Goal: Task Accomplishment & Management: Use online tool/utility

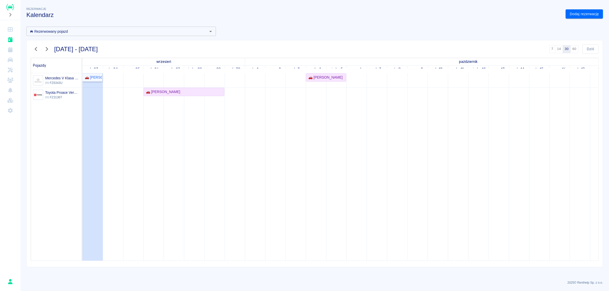
click at [88, 77] on div "🚗 [PERSON_NAME]" at bounding box center [92, 77] width 19 height 5
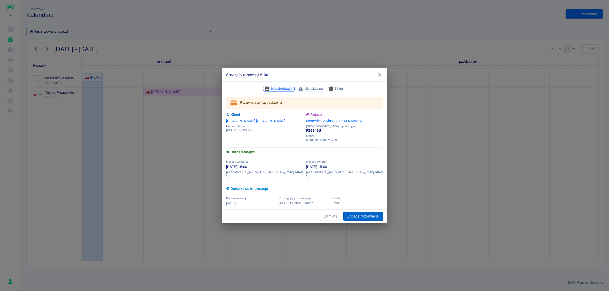
click at [370, 213] on link "Zobacz rezerwację" at bounding box center [363, 216] width 40 height 9
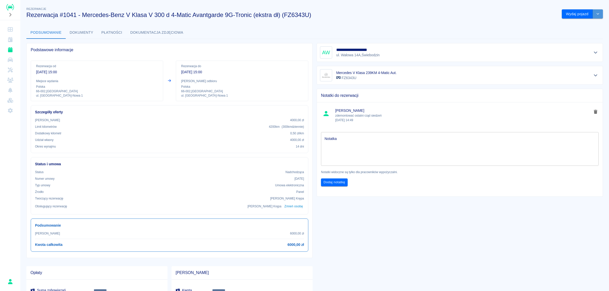
click at [593, 16] on button "drop-down" at bounding box center [598, 13] width 10 height 9
click at [582, 25] on li "Oznacz jako opłacona" at bounding box center [578, 25] width 43 height 8
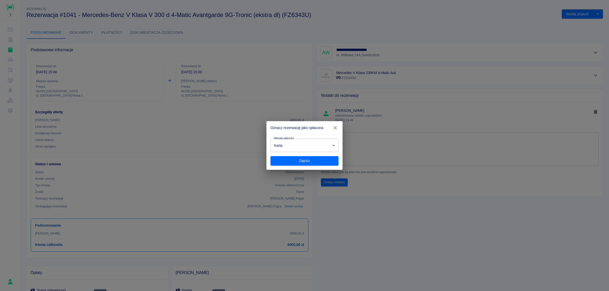
click at [324, 143] on body "Używamy plików Cookies, by zapewnić Ci najlepsze możliwe doświadczenie. Aby dow…" at bounding box center [304, 145] width 609 height 291
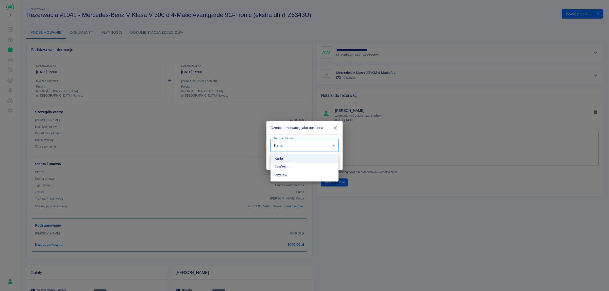
click at [308, 168] on li "Gotówka" at bounding box center [305, 167] width 68 height 8
type input "cash"
click at [319, 159] on button "Zapisz" at bounding box center [305, 160] width 68 height 9
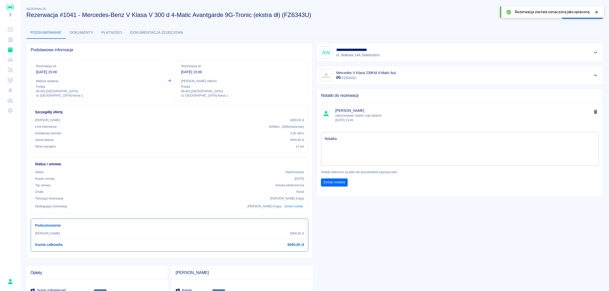
click at [597, 13] on icon at bounding box center [597, 12] width 2 height 2
click at [594, 15] on button "drop-down" at bounding box center [598, 13] width 10 height 9
click at [554, 21] on div "**********" at bounding box center [314, 160] width 589 height 317
click at [569, 15] on button "Wydaj pojazd" at bounding box center [577, 13] width 31 height 9
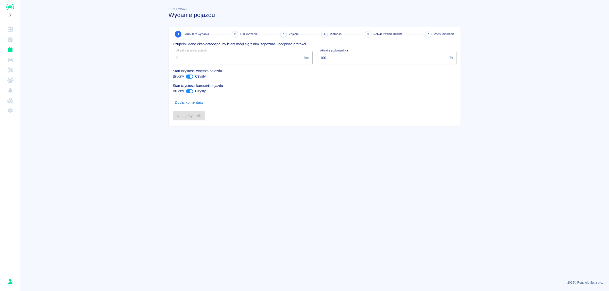
type input "52009"
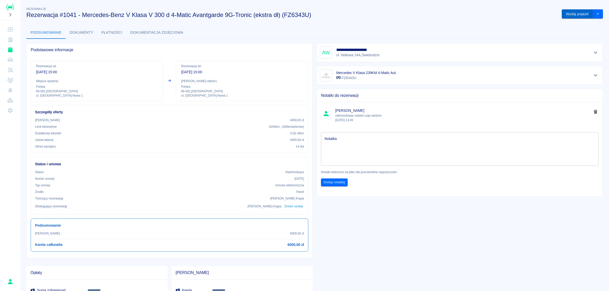
click at [577, 14] on button "Wydaj pojazd" at bounding box center [577, 13] width 31 height 9
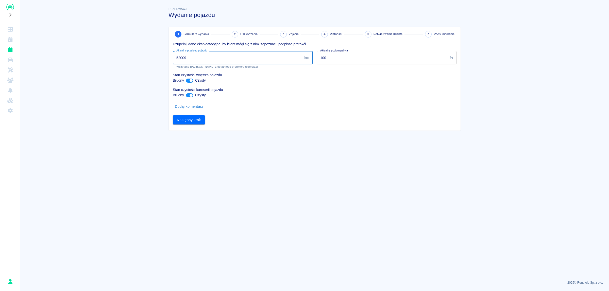
drag, startPoint x: 240, startPoint y: 57, endPoint x: 154, endPoint y: 51, distance: 86.5
click at [154, 51] on main "Rezerwacje Wydanie pojazdu 1 Formularz wydania 2 Uszkodzenia 3 Zdjęcia 4 Płatno…" at bounding box center [314, 141] width 589 height 271
type input "57457"
click at [195, 122] on button "Następny krok" at bounding box center [189, 119] width 32 height 9
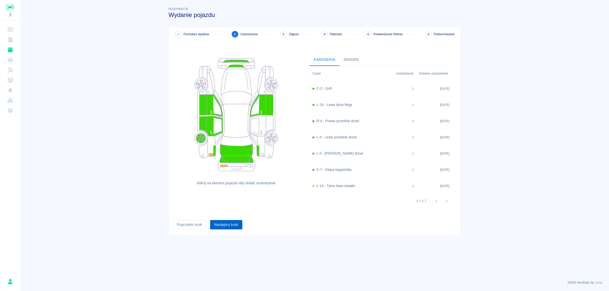
click at [234, 226] on button "Następny krok" at bounding box center [226, 224] width 32 height 9
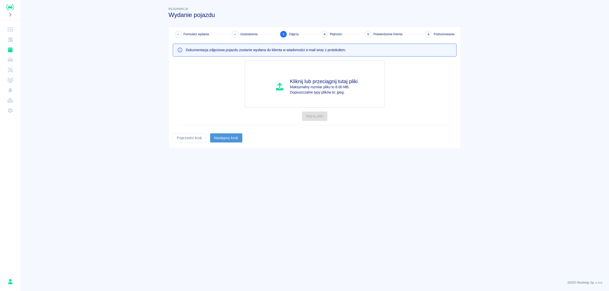
click at [230, 139] on button "Następny krok" at bounding box center [226, 138] width 32 height 9
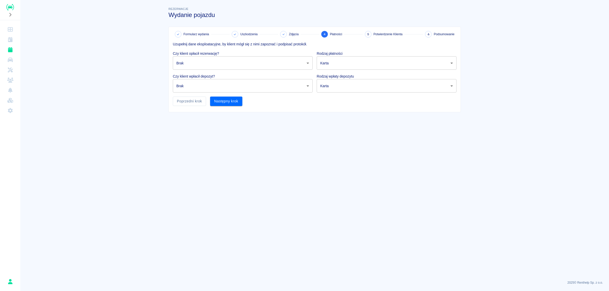
click at [255, 65] on body "Używamy plików Cookies, by zapewnić Ci najlepsze możliwe doświadczenie. Aby dow…" at bounding box center [304, 145] width 609 height 291
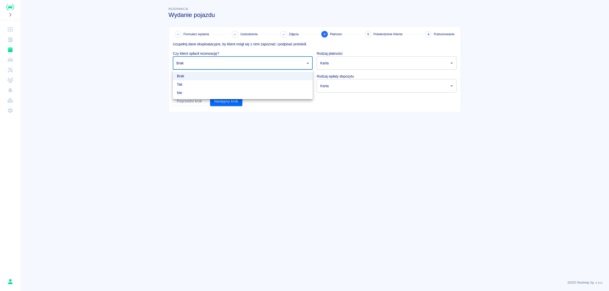
click at [246, 86] on li "Tak" at bounding box center [243, 84] width 140 height 8
type input "true"
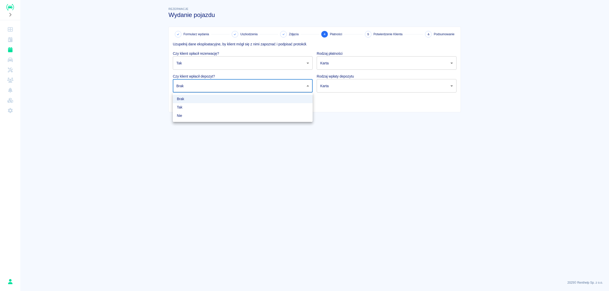
click at [251, 87] on body "Używamy plików Cookies, by zapewnić Ci najlepsze możliwe doświadczenie. Aby dow…" at bounding box center [304, 145] width 609 height 291
click at [249, 104] on li "Tak" at bounding box center [243, 107] width 140 height 8
type input "true"
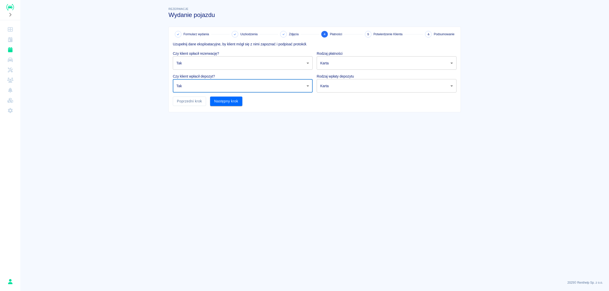
click at [388, 63] on body "Używamy plików Cookies, by zapewnić Ci najlepsze możliwe doświadczenie. Aby dow…" at bounding box center [304, 145] width 609 height 291
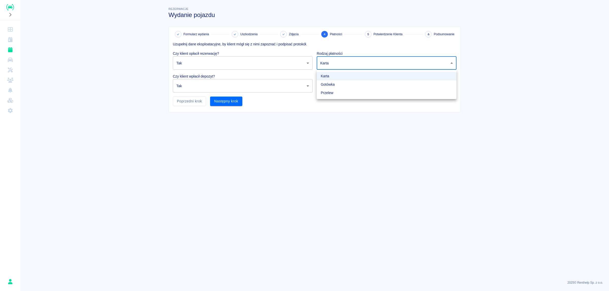
click at [373, 87] on li "Gotówka" at bounding box center [387, 84] width 140 height 8
type input "cash"
click at [372, 84] on body "Używamy plików Cookies, by zapewnić Ci najlepsze możliwe doświadczenie. Aby dow…" at bounding box center [304, 145] width 609 height 291
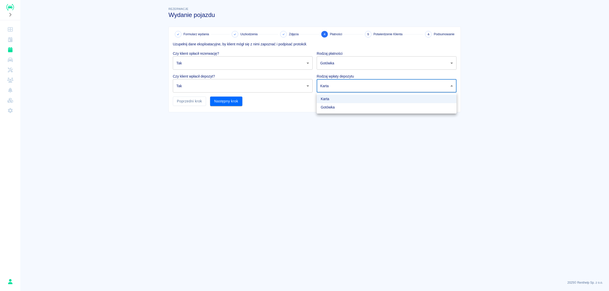
click at [370, 98] on li "Karta" at bounding box center [387, 99] width 140 height 8
click at [365, 84] on body "Używamy plików Cookies, by zapewnić Ci najlepsze możliwe doświadczenie. Aby dow…" at bounding box center [304, 145] width 609 height 291
click at [361, 107] on li "Gotówka" at bounding box center [387, 107] width 140 height 8
type input "cash"
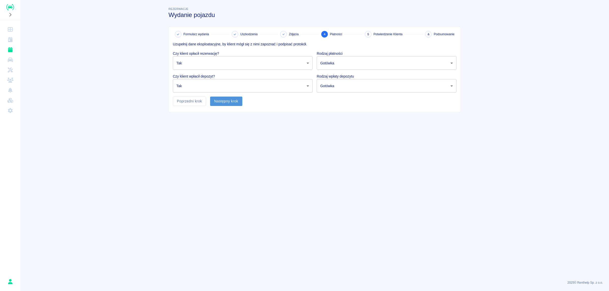
click at [229, 100] on button "Następny krok" at bounding box center [226, 101] width 32 height 9
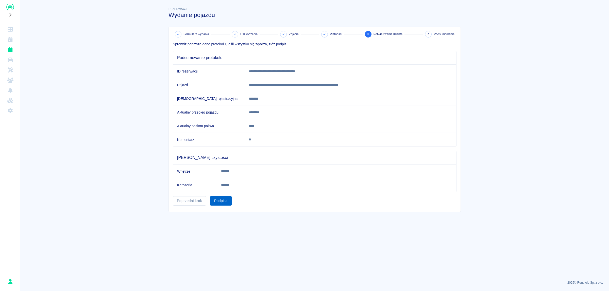
click at [223, 200] on button "Podpisz" at bounding box center [221, 200] width 22 height 9
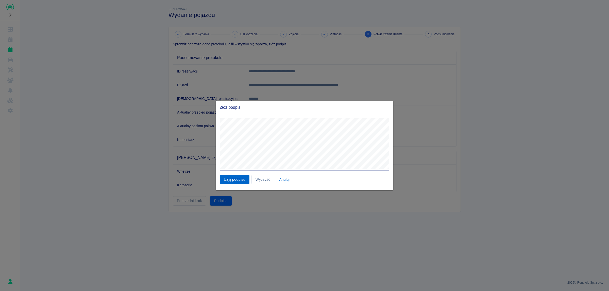
click at [240, 179] on button "Użyj podpisu" at bounding box center [235, 179] width 30 height 9
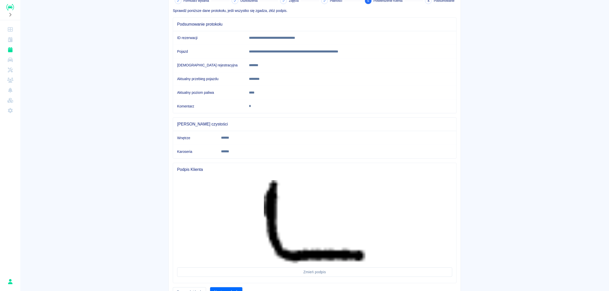
scroll to position [61, 0]
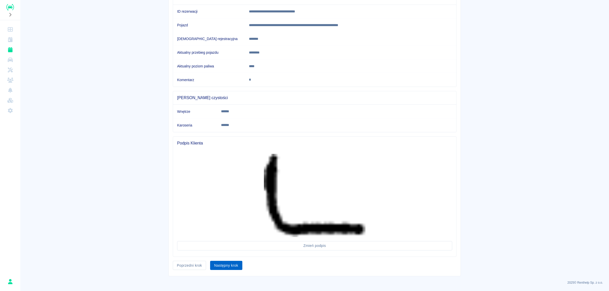
click at [227, 264] on button "Następny krok" at bounding box center [226, 265] width 32 height 9
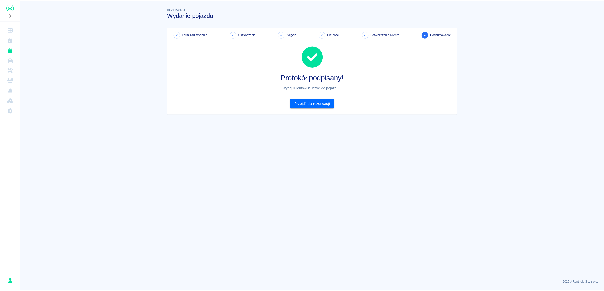
scroll to position [0, 0]
click at [319, 103] on link "Przejdź do rezerwacji" at bounding box center [315, 103] width 44 height 9
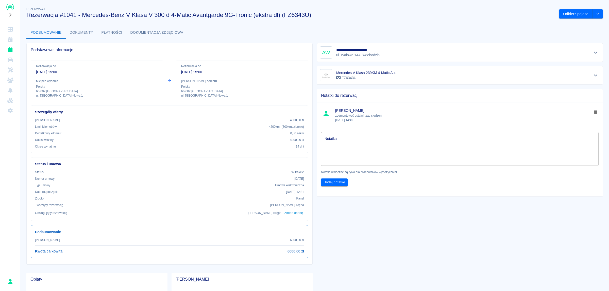
click at [13, 281] on div "Rafał Krępa" at bounding box center [10, 282] width 8 height 8
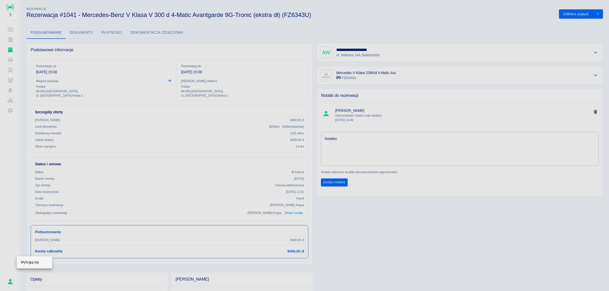
click at [35, 263] on div "Wyloguj się" at bounding box center [35, 263] width 36 height 12
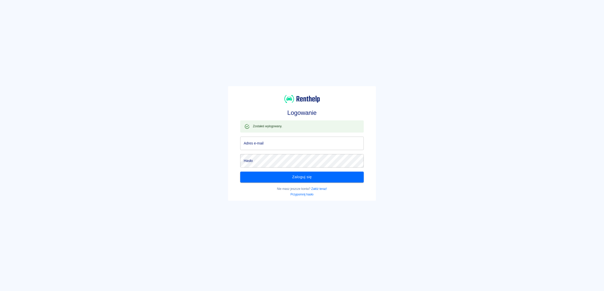
type input "[EMAIL_ADDRESS][DOMAIN_NAME]"
